Goal: Information Seeking & Learning: Learn about a topic

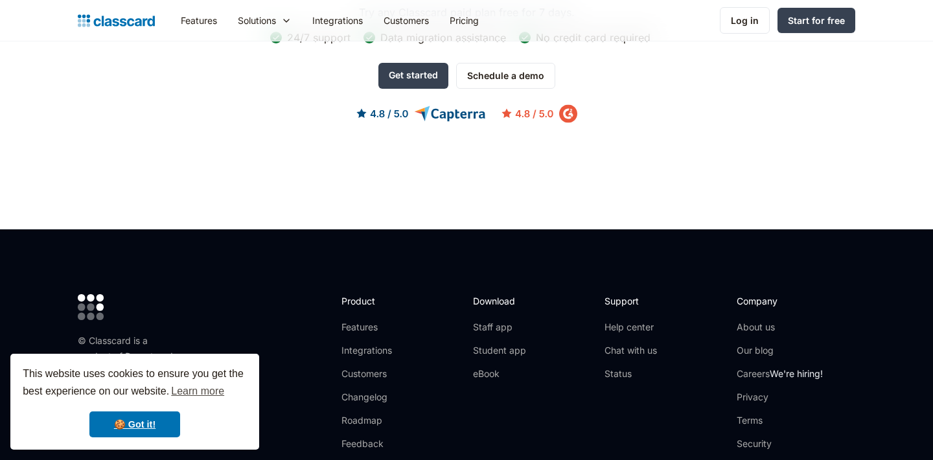
scroll to position [4249, 0]
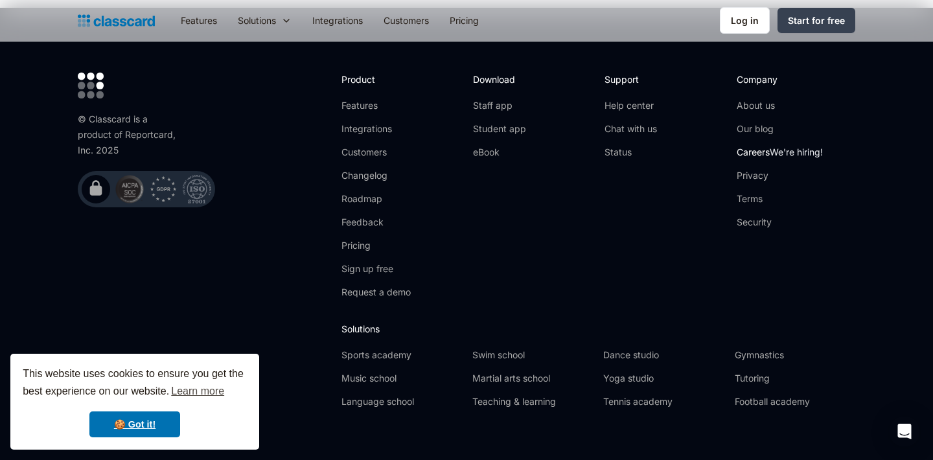
click at [760, 146] on link "Careers We're hiring!" at bounding box center [780, 152] width 86 height 13
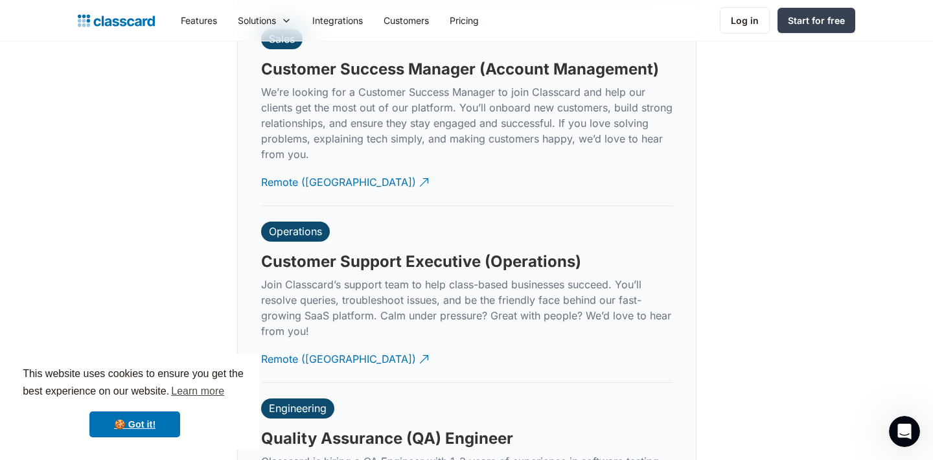
scroll to position [3699, 0]
click at [280, 345] on div "Remote ([GEOGRAPHIC_DATA])" at bounding box center [338, 353] width 155 height 25
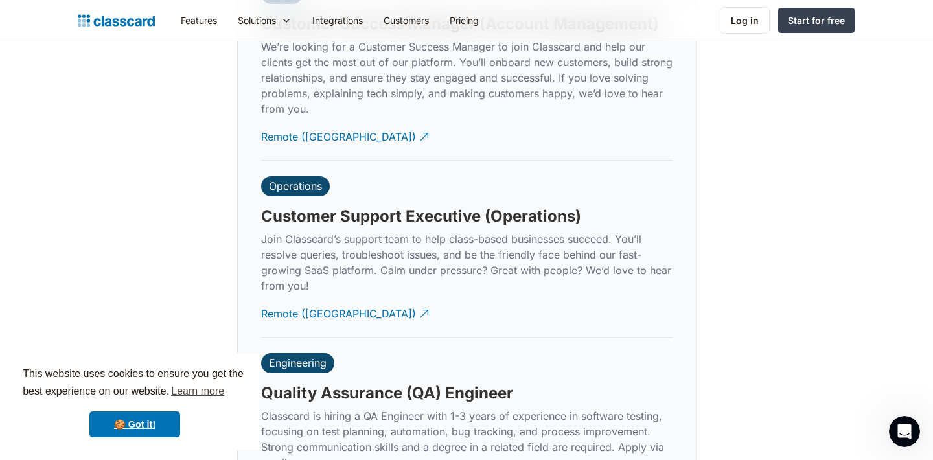
scroll to position [3747, 0]
